Goal: Task Accomplishment & Management: Use online tool/utility

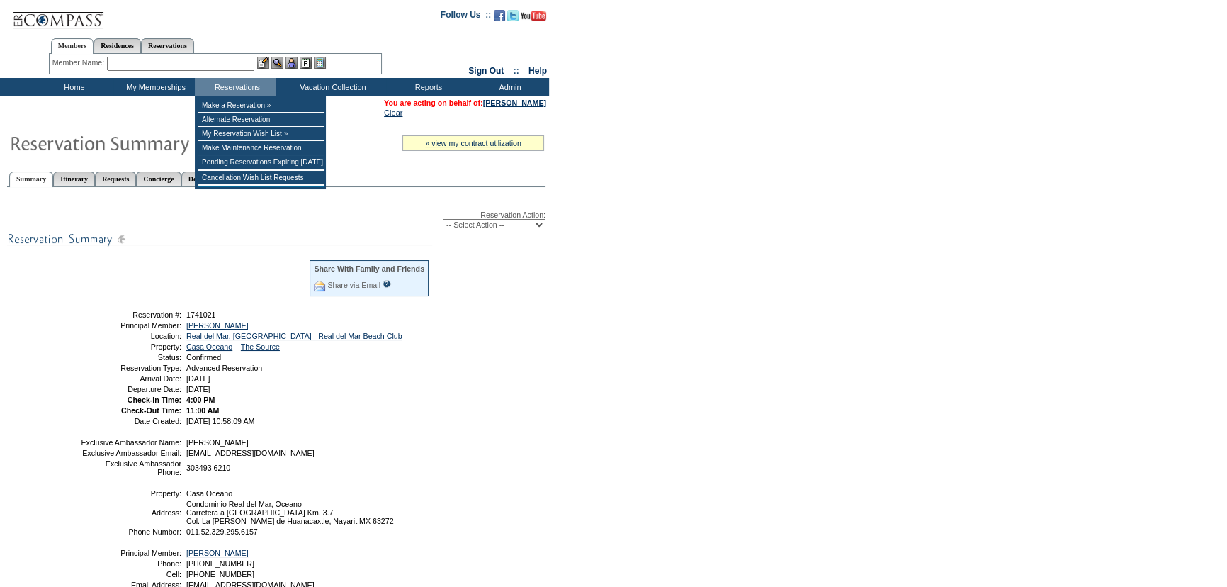
click at [744, 235] on form "Follow Us ::" at bounding box center [613, 349] width 1227 height 699
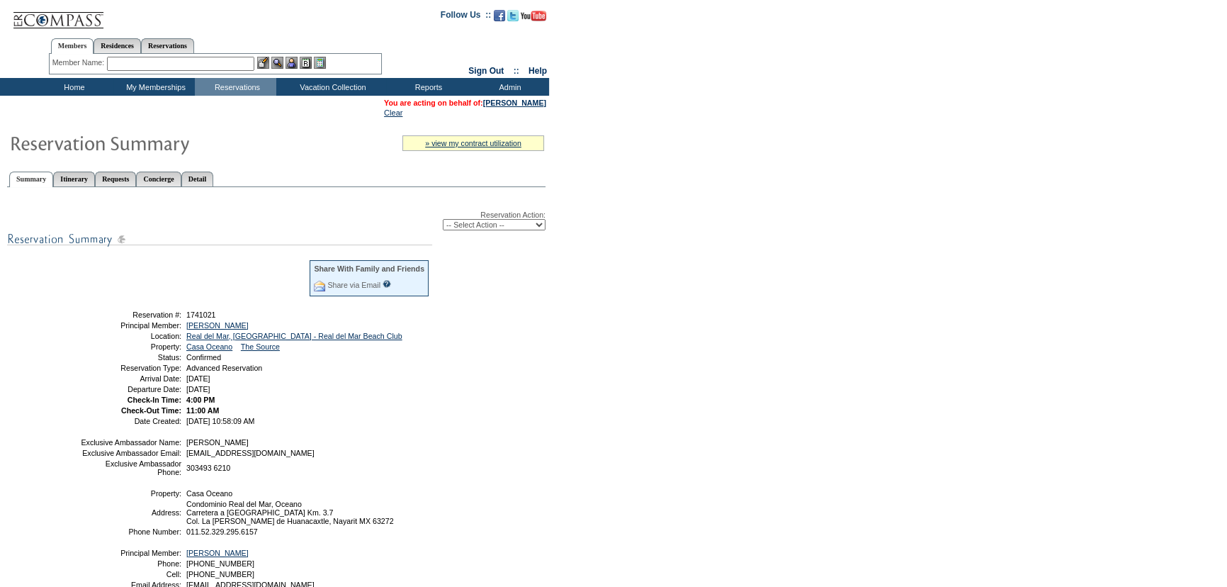
drag, startPoint x: 731, startPoint y: 271, endPoint x: 705, endPoint y: 265, distance: 26.8
click at [723, 270] on form "Follow Us ::" at bounding box center [613, 349] width 1227 height 699
click at [519, 230] on select "-- Select Action -- Modify Reservation Dates Modify Reservation Cost Modify Occ…" at bounding box center [494, 224] width 103 height 11
select select "CancelRes"
click at [443, 220] on select "-- Select Action -- Modify Reservation Dates Modify Reservation Cost Modify Occ…" at bounding box center [494, 224] width 103 height 11
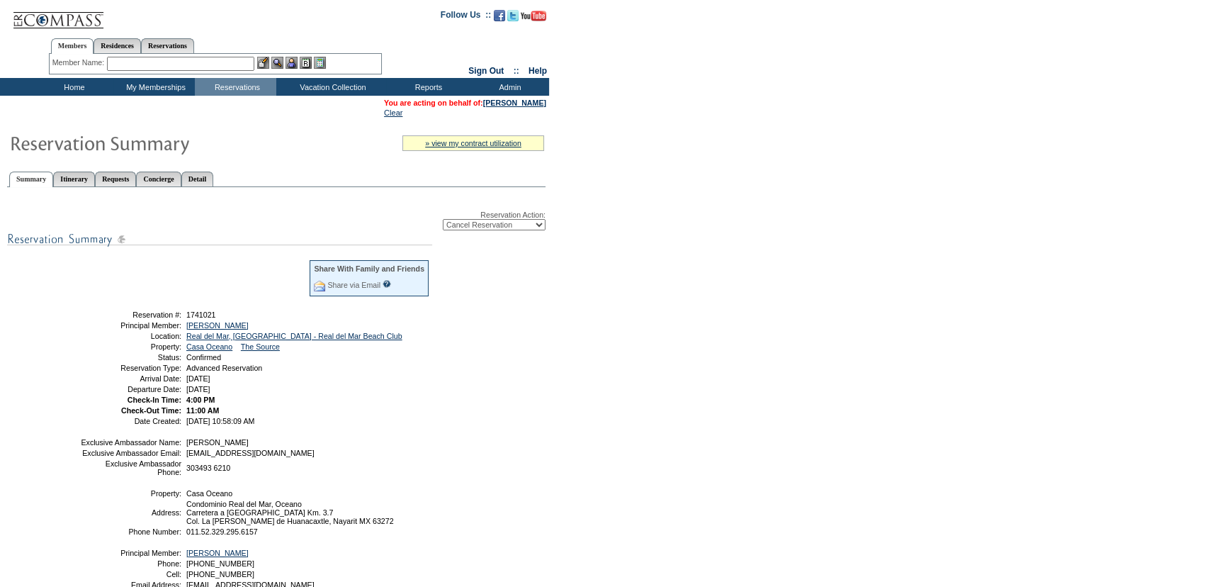
click at [829, 339] on form "Follow Us ::" at bounding box center [613, 349] width 1227 height 699
click at [794, 283] on form "Follow Us ::" at bounding box center [613, 349] width 1227 height 699
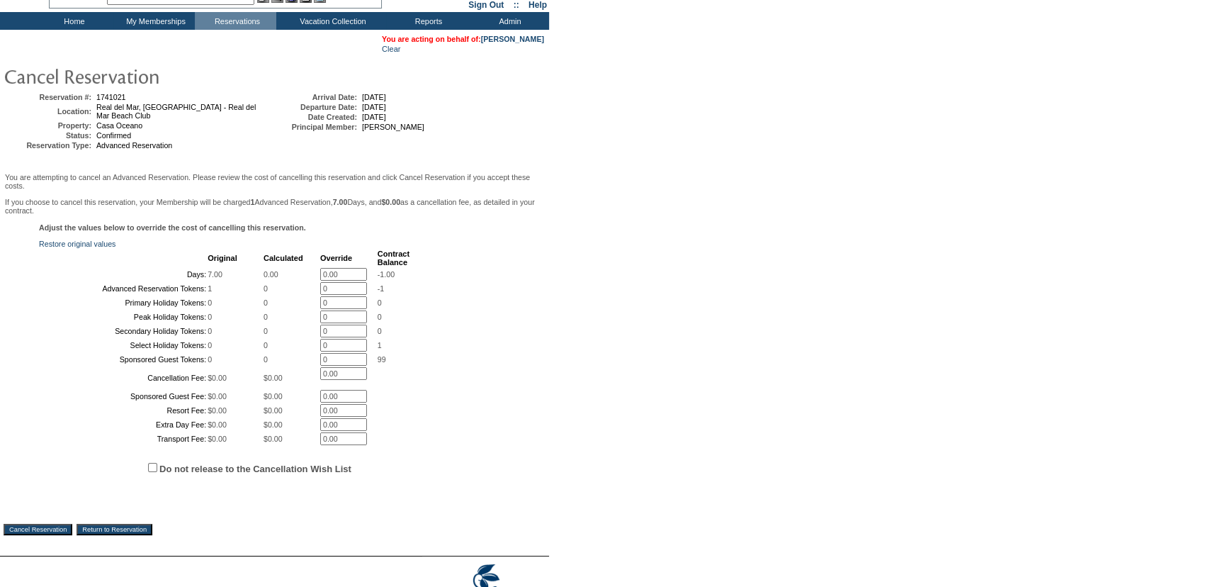
scroll to position [240, 0]
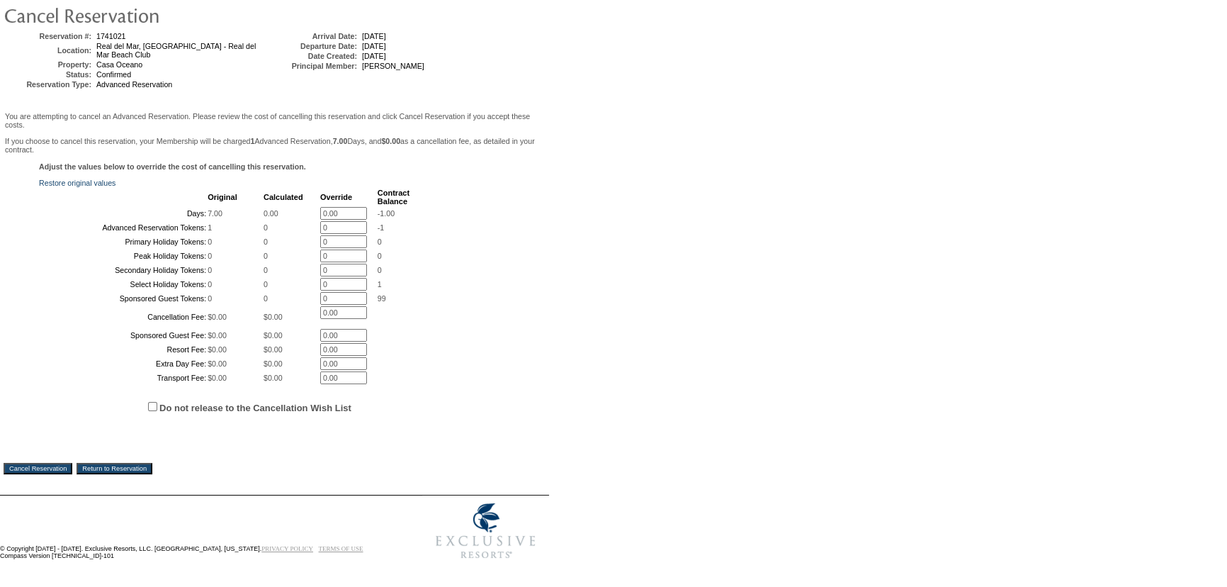
click at [63, 463] on input "Cancel Reservation" at bounding box center [38, 468] width 69 height 11
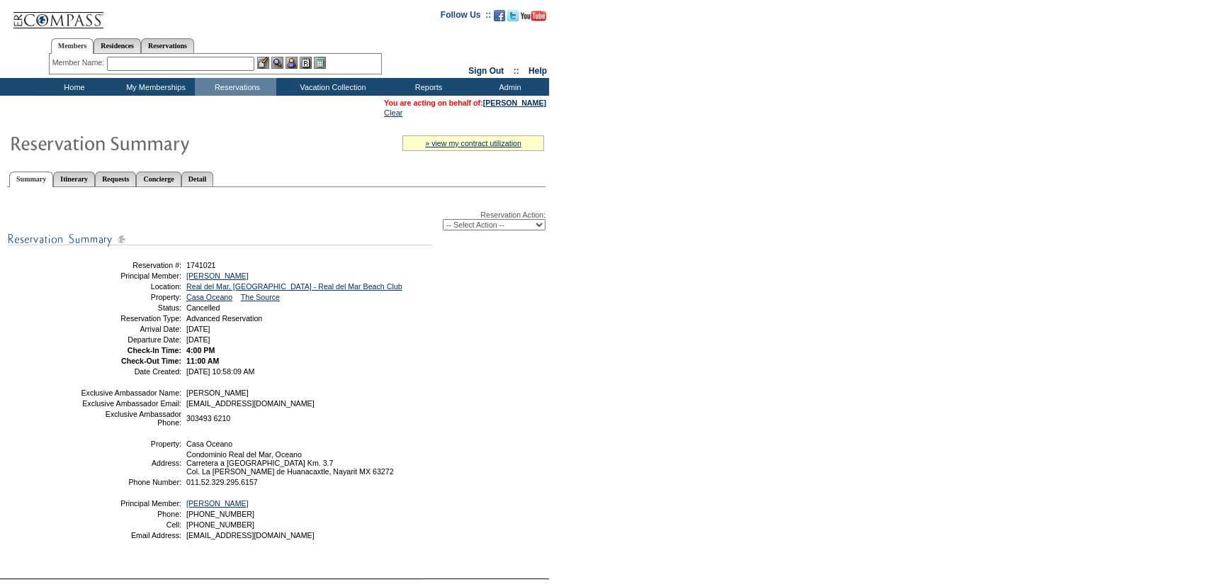
click at [77, 83] on td "Home" at bounding box center [72, 87] width 81 height 18
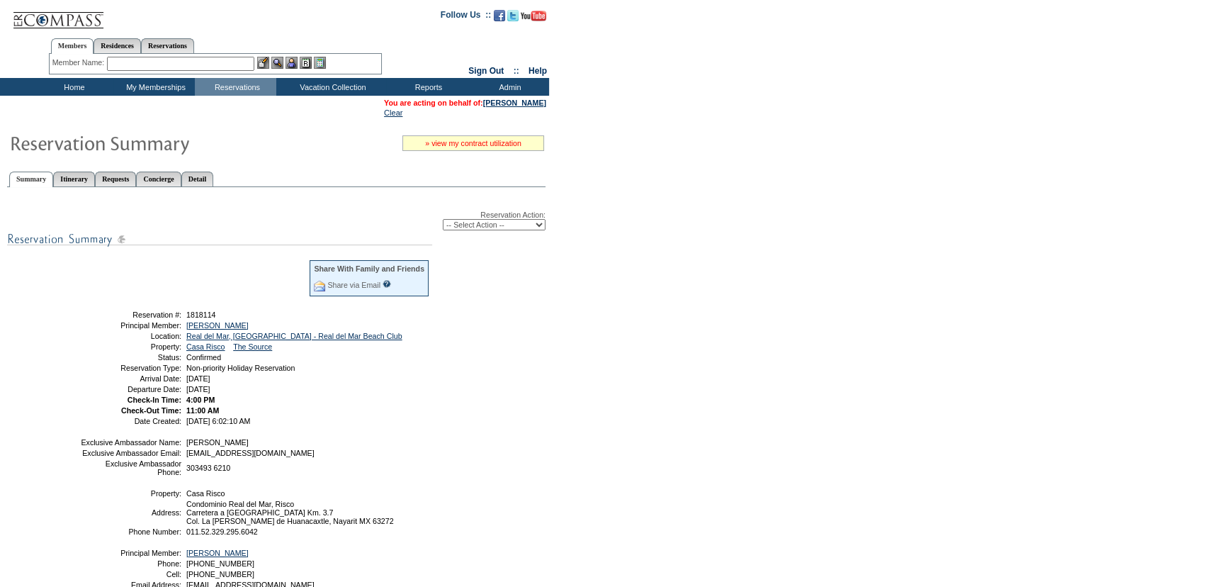
click at [468, 147] on link "» view my contract utilization" at bounding box center [473, 143] width 96 height 9
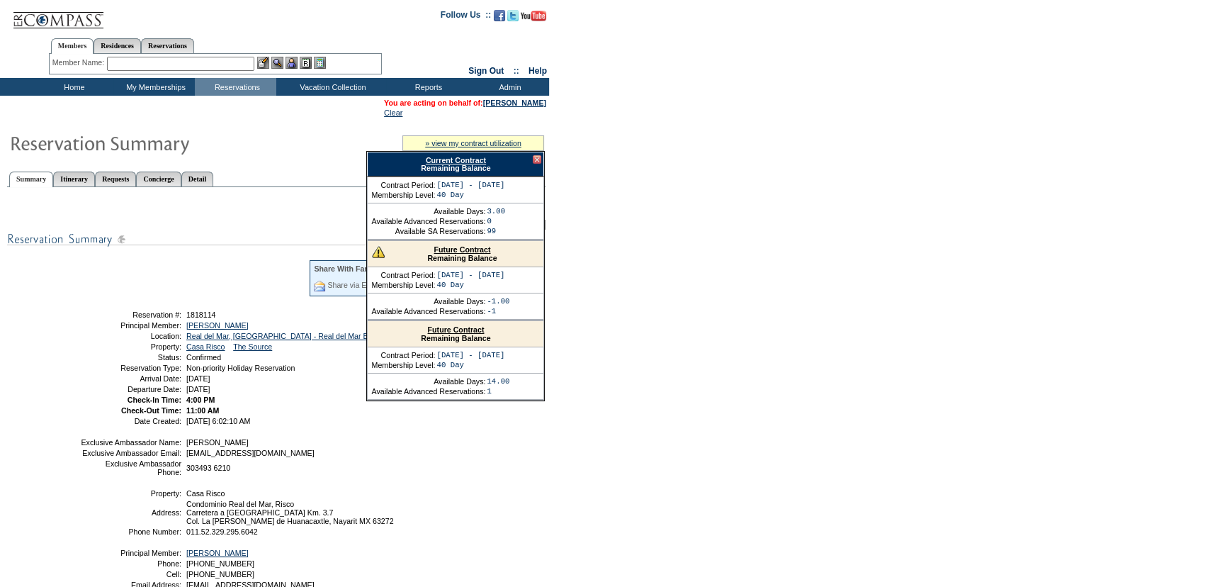
click at [468, 158] on link "Current Contract" at bounding box center [456, 160] width 60 height 9
click at [941, 60] on form "Follow Us ::" at bounding box center [613, 349] width 1227 height 699
click at [157, 63] on input "text" at bounding box center [180, 64] width 147 height 14
type input "r"
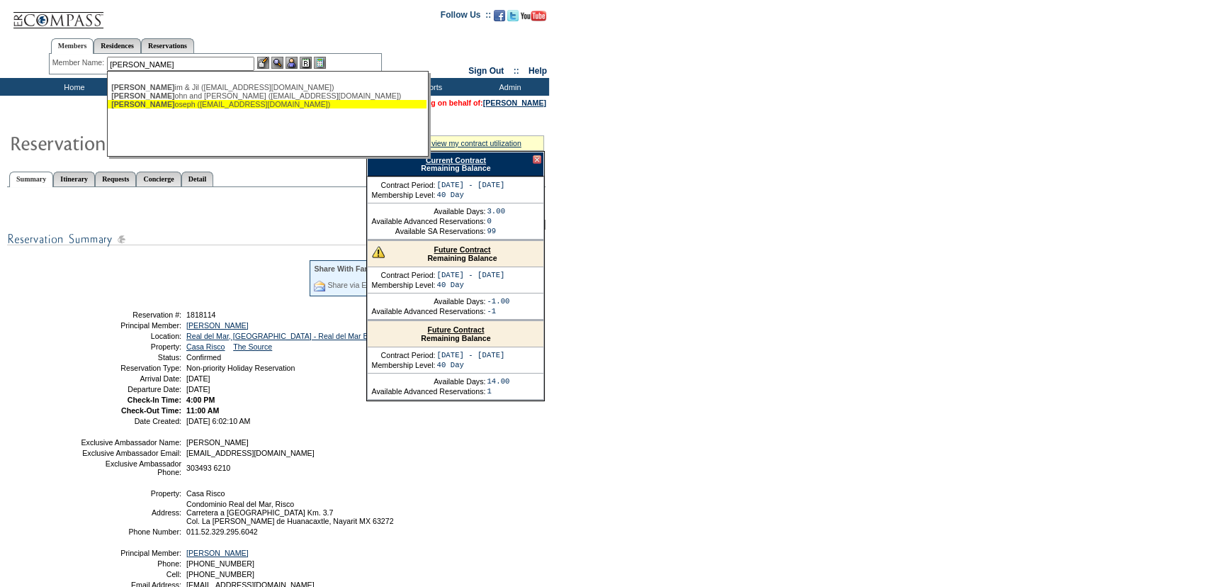
click at [192, 101] on div "Tracy, J oseph (joetracy@dotfoods.com)" at bounding box center [267, 104] width 312 height 9
type input "Tracy, Joseph (joetracy@dotfoods.com)"
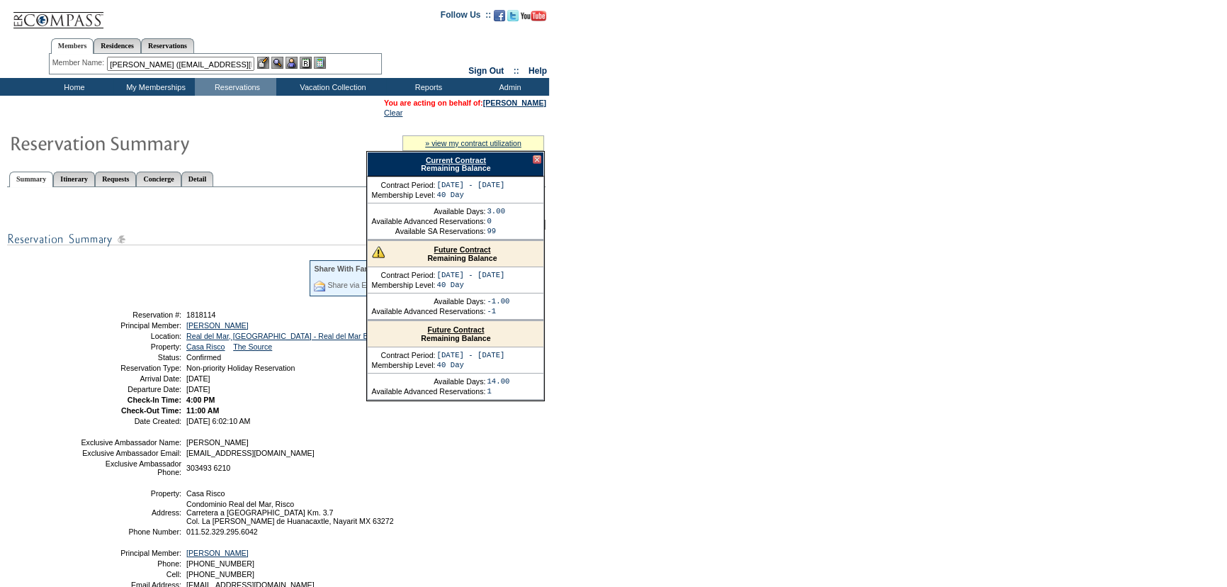
click at [297, 64] on img at bounding box center [292, 63] width 12 height 12
click at [283, 57] on img at bounding box center [277, 63] width 12 height 12
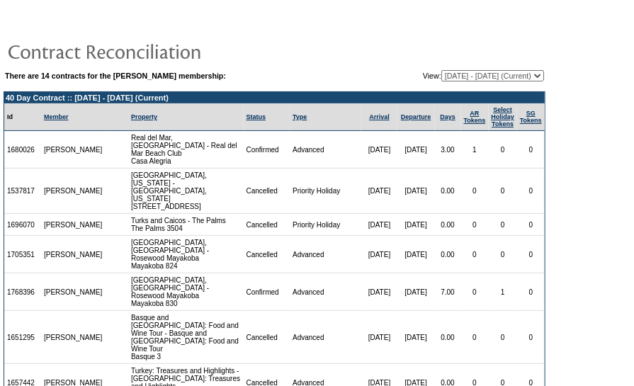
click at [563, 197] on form "There are 14 contracts for the John Swords membership: View: 12/31/14 - 01/31/1…" at bounding box center [317, 246] width 634 height 493
click at [501, 81] on table "There are 14 contracts for the John Swords membership: View: 12/31/14 - 01/31/1…" at bounding box center [275, 76] width 542 height 14
click at [500, 75] on select "12/31/14 - 01/31/16 02/01/16 - 01/31/17 02/01/17 - 01/31/18 02/01/18 - 01/31/19…" at bounding box center [492, 75] width 103 height 11
select select "137342"
click at [441, 70] on select "12/31/14 - 01/31/16 02/01/16 - 01/31/17 02/01/17 - 01/31/18 02/01/18 - 01/31/19…" at bounding box center [492, 75] width 103 height 11
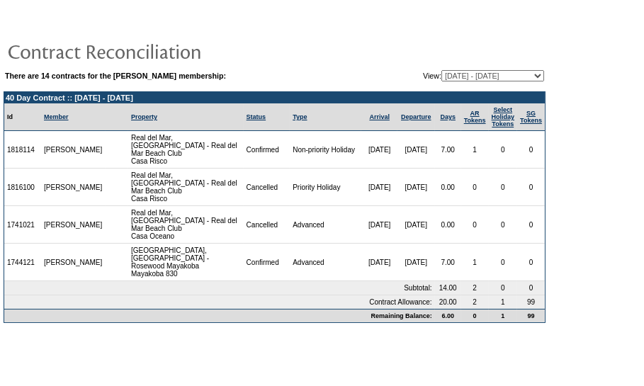
click at [517, 51] on td at bounding box center [275, 51] width 542 height 28
click at [547, 227] on table "There are 14 contracts for the [PERSON_NAME] membership: View: [DATE] - [DATE] …" at bounding box center [274, 168] width 549 height 318
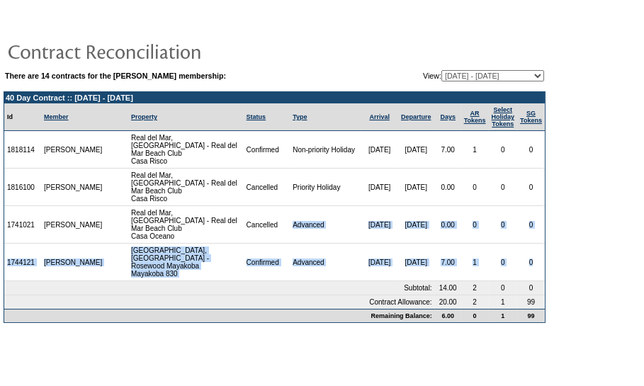
drag, startPoint x: 536, startPoint y: 248, endPoint x: 264, endPoint y: 200, distance: 275.6
click at [264, 200] on tbody "40 Day Contract :: [DATE] - [DATE] Id Member Property Status Type Arrival Depar…" at bounding box center [274, 207] width 541 height 230
click at [266, 206] on td "Cancelled" at bounding box center [267, 225] width 47 height 38
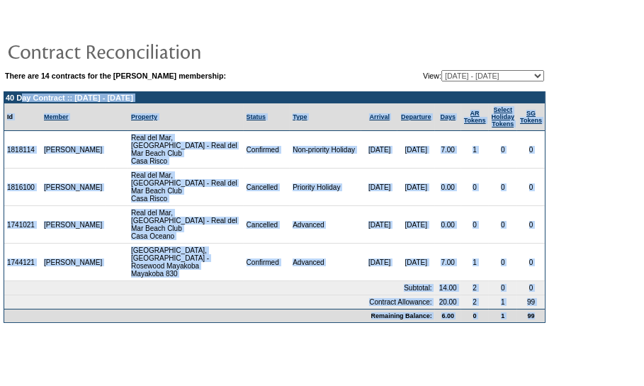
drag, startPoint x: 6, startPoint y: 98, endPoint x: 544, endPoint y: 294, distance: 572.9
click at [544, 294] on tbody "40 Day Contract :: [DATE] - [DATE] Id Member Property Status Type Arrival Depar…" at bounding box center [274, 207] width 541 height 230
copy tbody "40 Day Contract :: [DATE] - [DATE] Id Member Property Status Type Arrival Depar…"
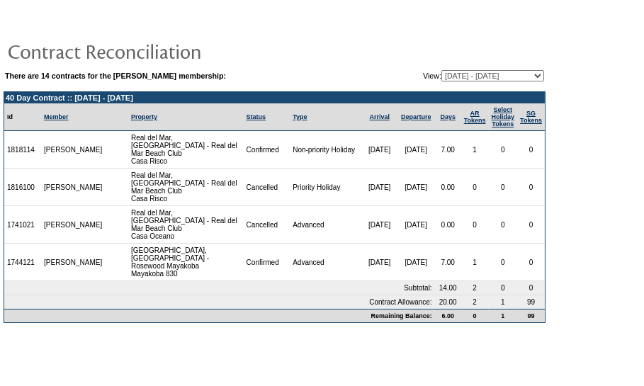
click at [553, 239] on form "There are 14 contracts for the [PERSON_NAME] membership: View: [DATE] - [DATE] …" at bounding box center [322, 167] width 644 height 335
